Goal: Find specific page/section

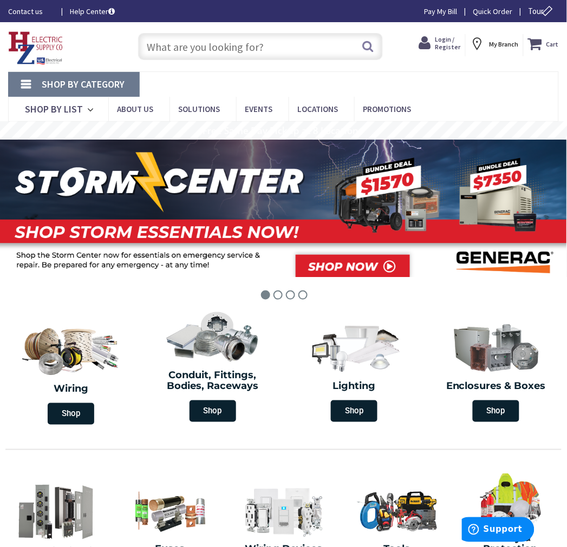
click at [317, 47] on input "text" at bounding box center [260, 46] width 245 height 27
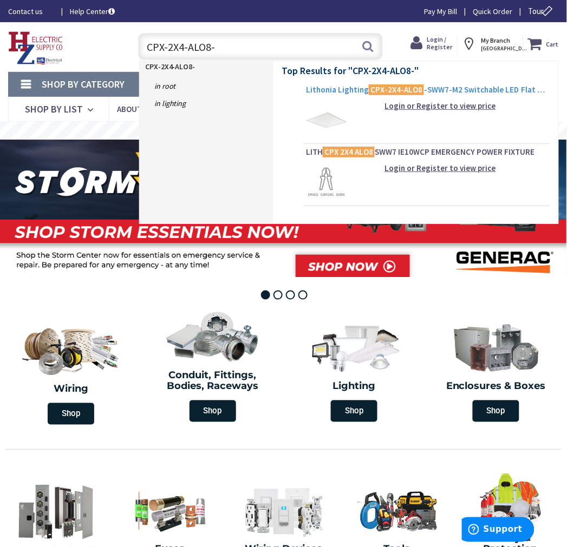
type input "CPX-2X4-ALO8-"
click at [348, 87] on span "Lithonia Lighting CPX-2X4-ALO8 -SWW7-M2 Switchable LED Flat Panel 28.1 - 50.56-…" at bounding box center [426, 89] width 241 height 11
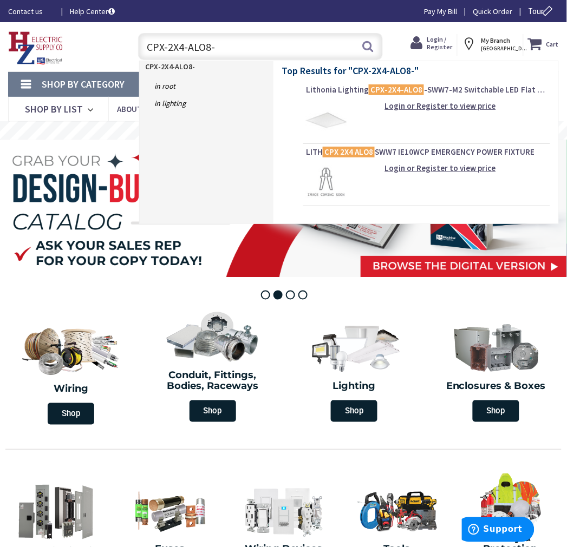
click at [354, 89] on span "Lithonia Lighting CPX-2X4-ALO8 -SWW7-M2 Switchable LED Flat Panel 28.1 - 50.56-…" at bounding box center [426, 89] width 241 height 11
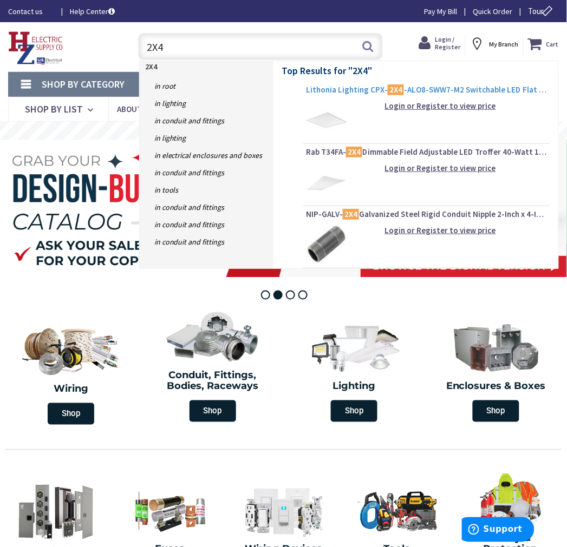
type input "2X4"
click at [352, 90] on span "Lithonia Lighting CPX- 2X4 -ALO8-SWW7-M2 Switchable LED Flat Panel 28.1 - 50.56…" at bounding box center [426, 89] width 241 height 11
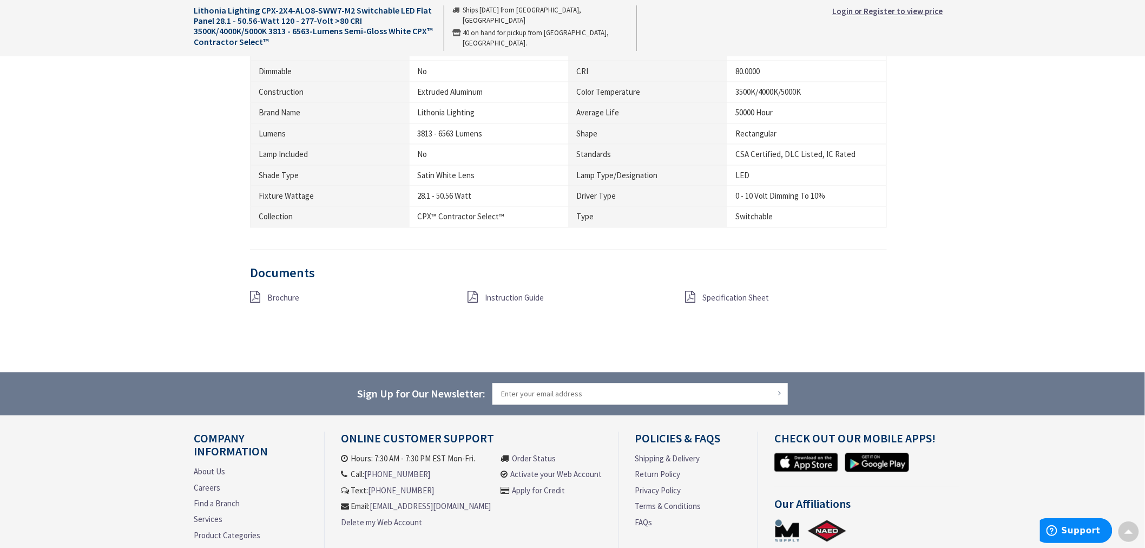
scroll to position [859, 0]
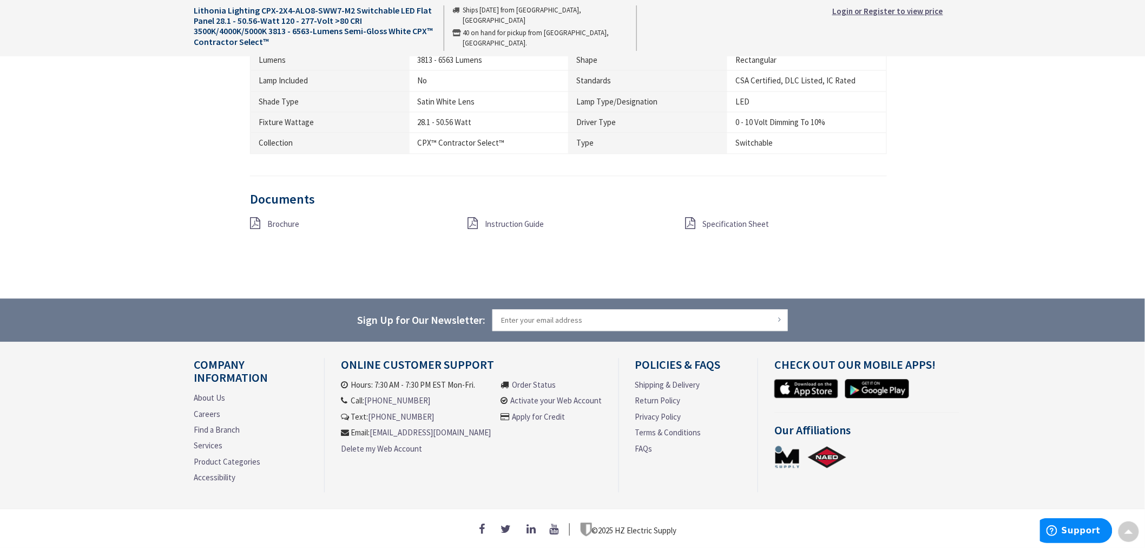
click at [566, 218] on icon at bounding box center [691, 224] width 10 height 12
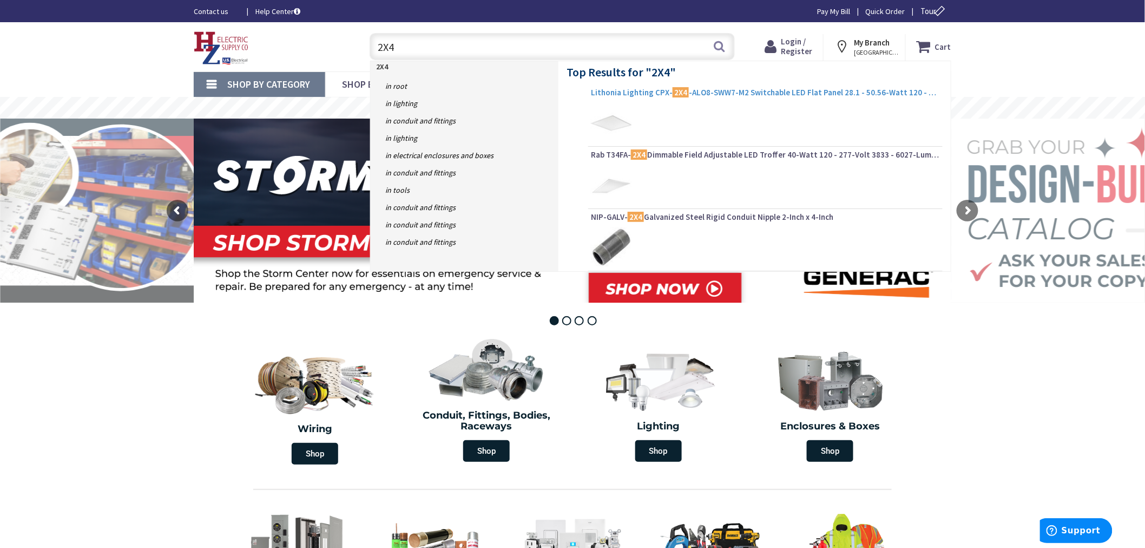
type input "2X4"
click at [640, 90] on span "Lithonia Lighting CPX- 2X4 -ALO8-SWW7-M2 Switchable LED Flat Panel 28.1 - 50.56…" at bounding box center [765, 92] width 349 height 11
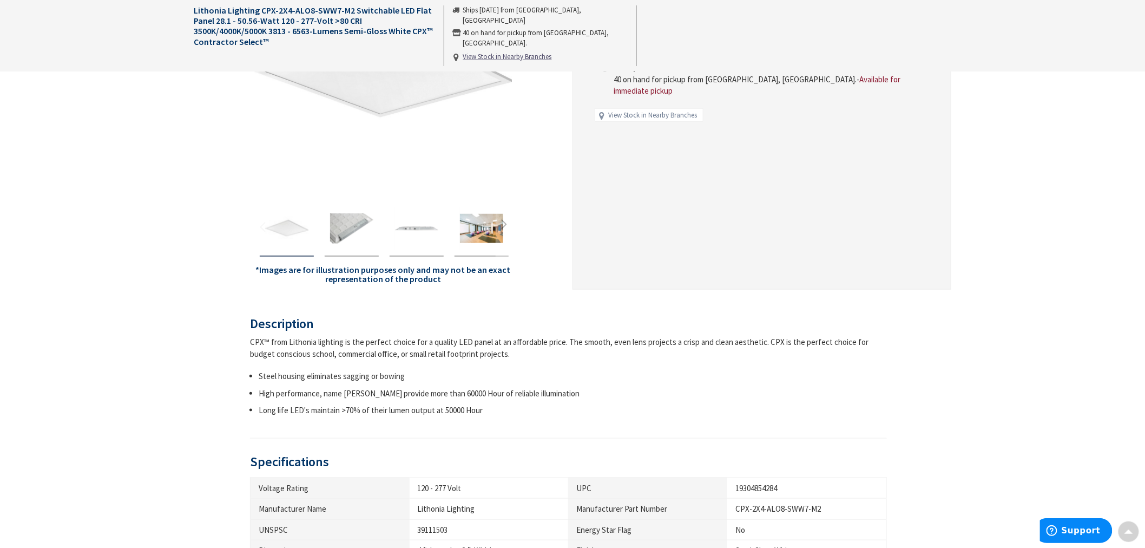
scroll to position [421, 0]
